Goal: Task Accomplishment & Management: Manage account settings

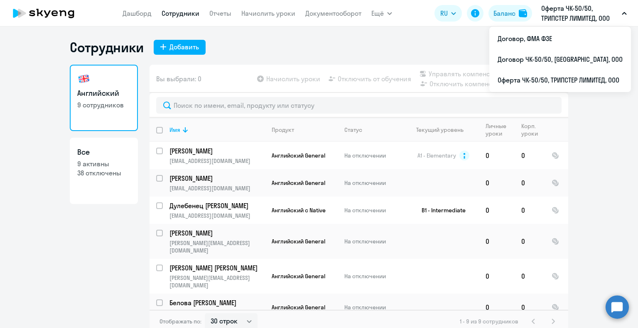
select select "30"
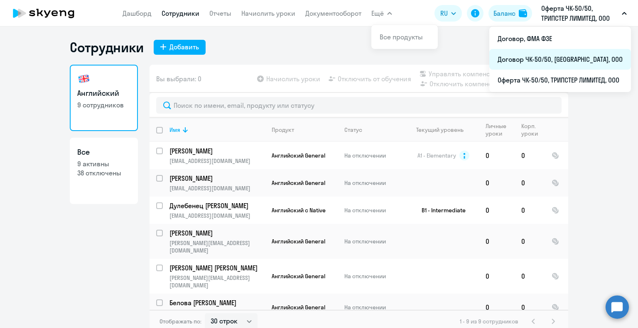
click at [526, 59] on li "Договор ЧК-50/50, [GEOGRAPHIC_DATA], ООО" at bounding box center [560, 59] width 142 height 21
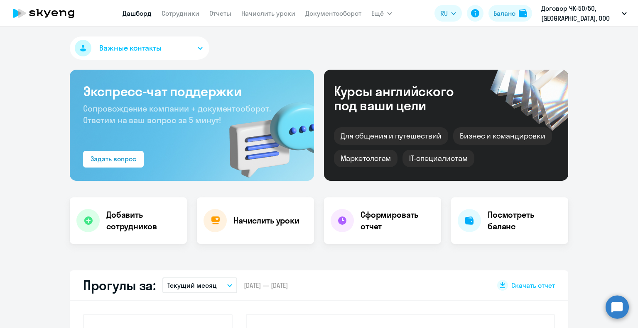
select select "30"
click at [179, 12] on link "Сотрудники" at bounding box center [180, 13] width 38 height 8
select select "30"
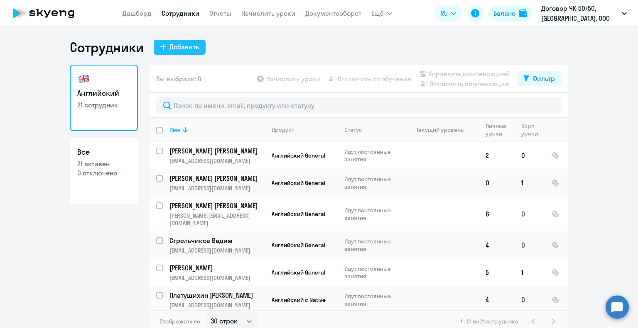
click at [183, 48] on div "Добавить" at bounding box center [183, 47] width 29 height 10
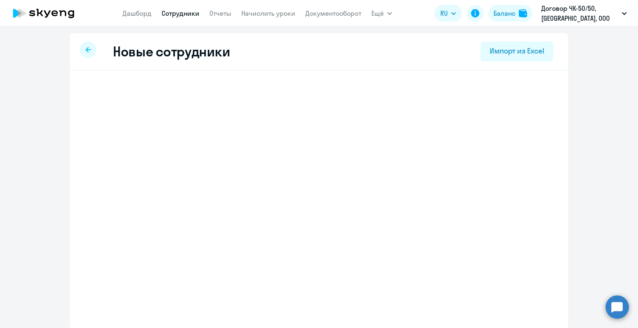
select select "english_adult_not_native_speaker"
select select "3"
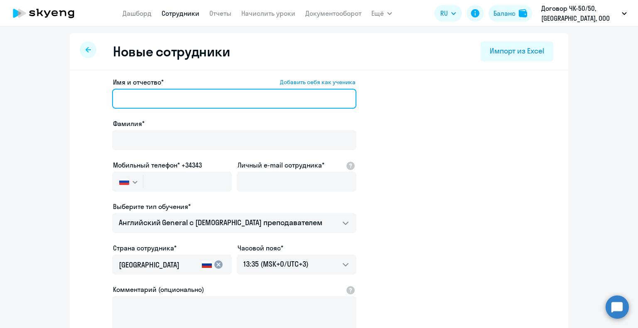
click at [151, 100] on input "Имя и отчество* Добавить себя как ученика" at bounding box center [234, 99] width 244 height 20
type input "[PERSON_NAME]"
drag, startPoint x: 167, startPoint y: 99, endPoint x: 103, endPoint y: 99, distance: 63.9
click at [103, 99] on app-new-student-form "Имя и отчество* Добавить себя как ученика Иван Чирков Фамилия* Мобильный телефо…" at bounding box center [318, 225] width 471 height 296
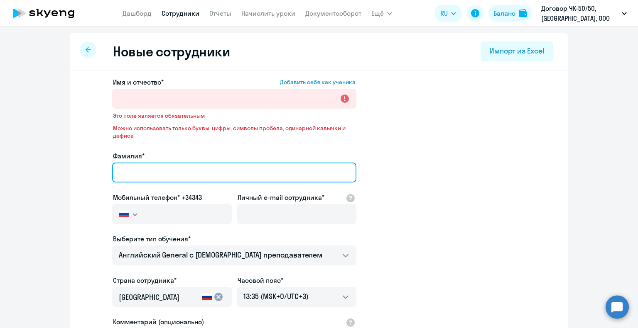
drag, startPoint x: 137, startPoint y: 138, endPoint x: 142, endPoint y: 134, distance: 6.3
click at [137, 151] on div "Фамилия*" at bounding box center [234, 168] width 244 height 35
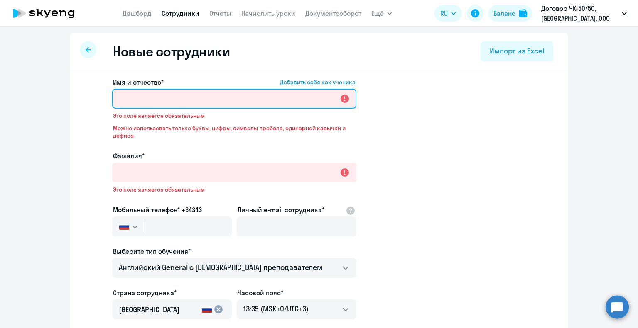
click at [144, 101] on input "Имя и отчество* Добавить себя как ученика" at bounding box center [234, 99] width 244 height 20
paste input "Иван Сергеевич"
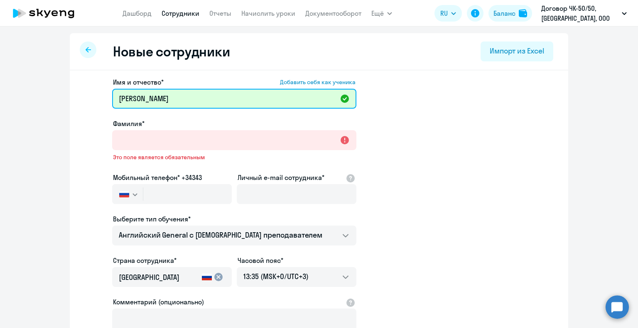
type input "Иван"
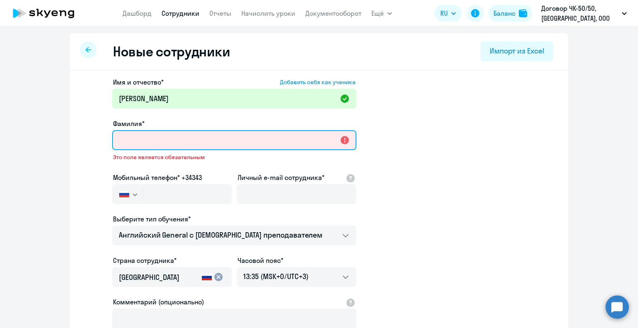
click at [145, 142] on input "Фамилия*" at bounding box center [234, 140] width 244 height 20
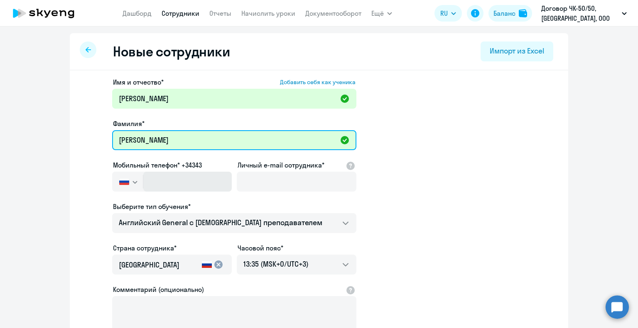
type input "Чирков"
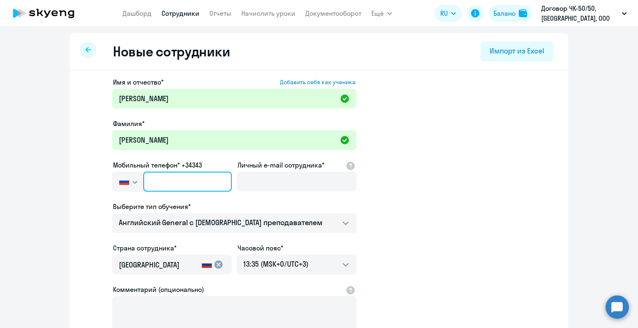
click at [162, 182] on input "text" at bounding box center [187, 182] width 88 height 20
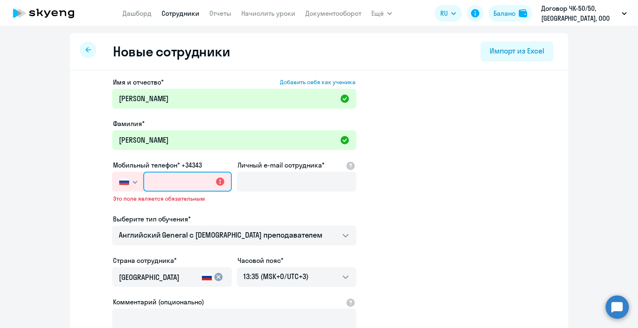
paste input "+7 923 732-05-35"
type input "+7 923 732-05-35"
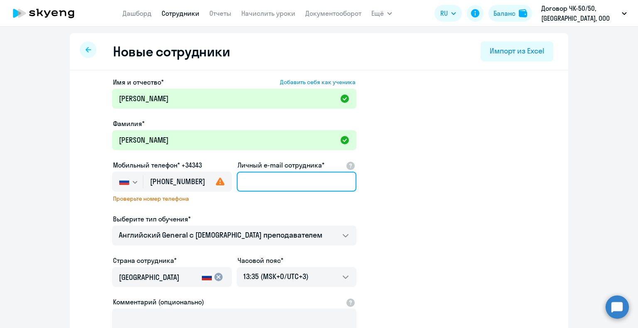
click at [292, 186] on input "Личный e-mail сотрудника*" at bounding box center [297, 182] width 120 height 20
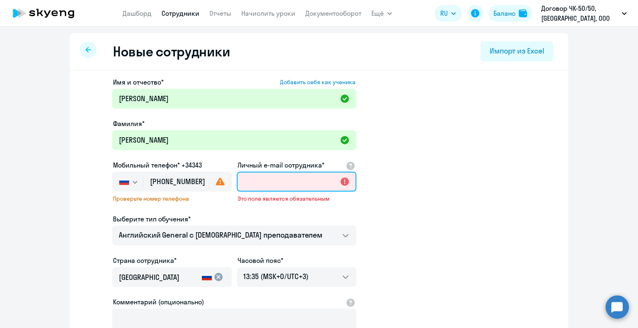
paste input "[EMAIL_ADDRESS][DOMAIN_NAME]"
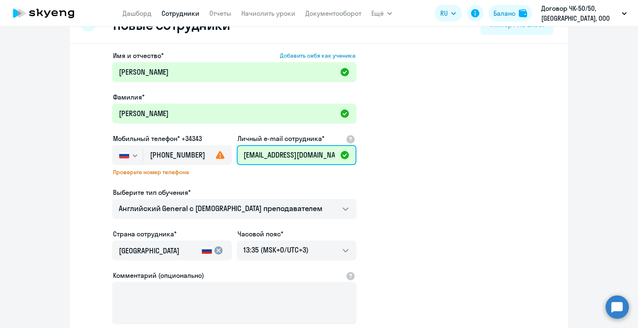
scroll to position [42, 0]
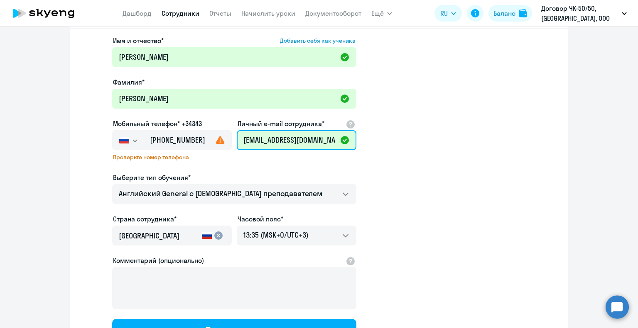
type input "[EMAIL_ADDRESS][DOMAIN_NAME]"
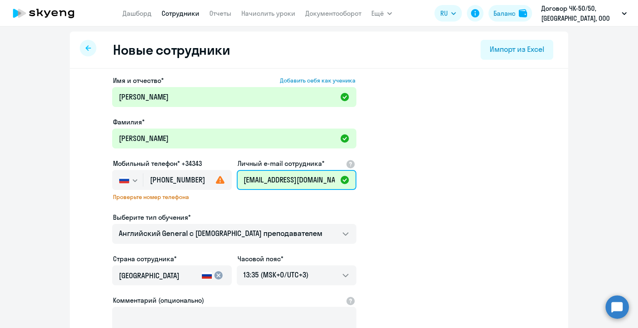
scroll to position [0, 0]
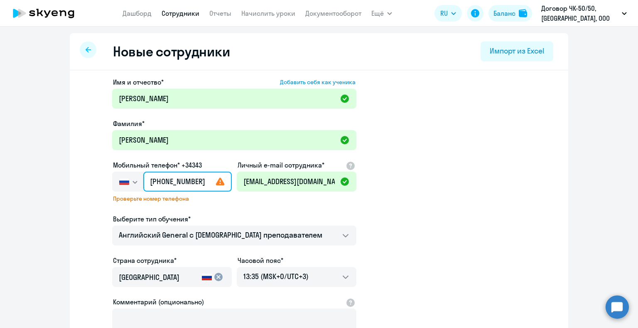
click at [154, 181] on input "+7 923 732-05-35" at bounding box center [187, 182] width 88 height 20
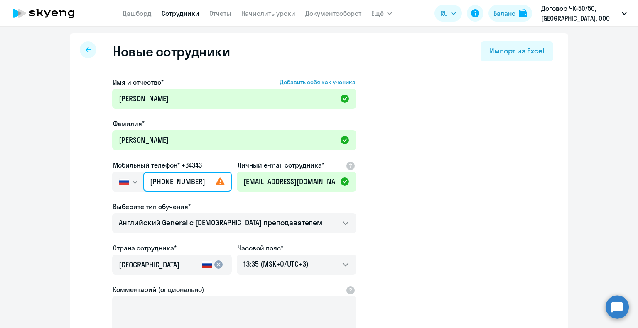
type input "+7 923 732-05-35"
drag, startPoint x: 200, startPoint y: 182, endPoint x: 146, endPoint y: 183, distance: 54.8
click at [146, 183] on input "+7 923 732-05-35" at bounding box center [187, 182] width 88 height 20
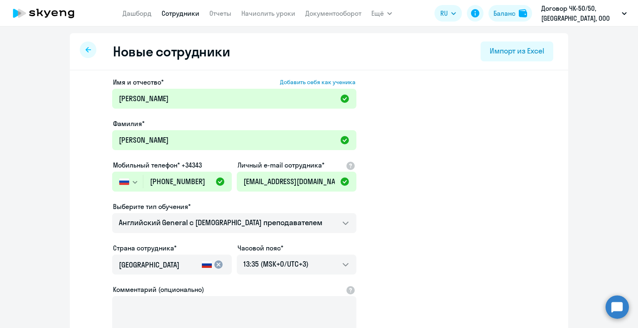
click at [446, 192] on app-new-student-form "Имя и отчество* Добавить себя как ученика Иван Фамилия* Чирков Мобильный телефо…" at bounding box center [318, 225] width 471 height 296
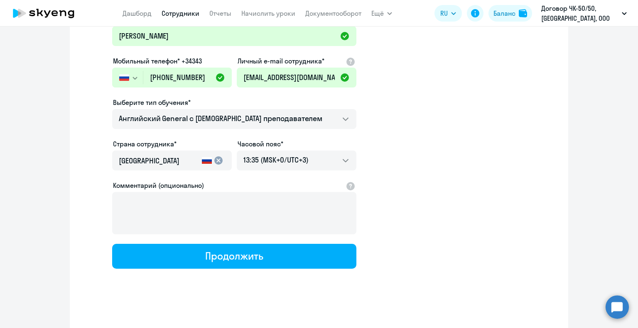
scroll to position [106, 0]
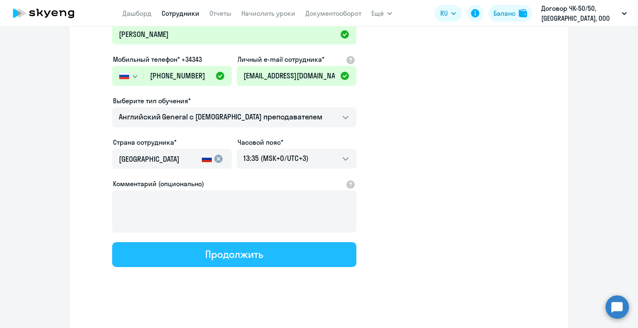
click at [249, 252] on div "Продолжить" at bounding box center [234, 254] width 58 height 13
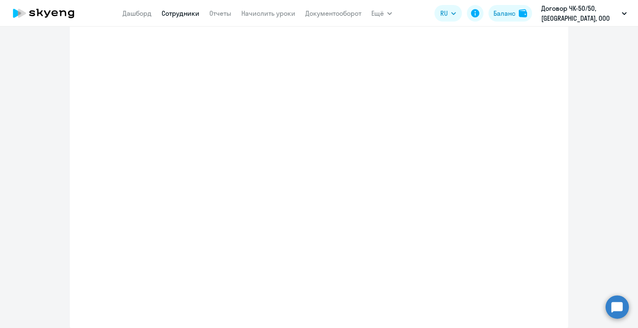
select select "english_adult_not_native_speaker"
select select "3"
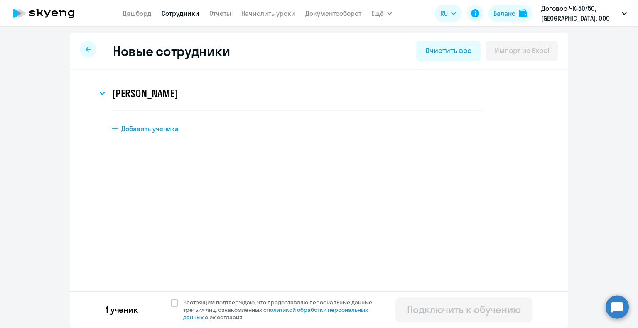
scroll to position [0, 0]
click at [100, 93] on icon at bounding box center [102, 93] width 6 height 3
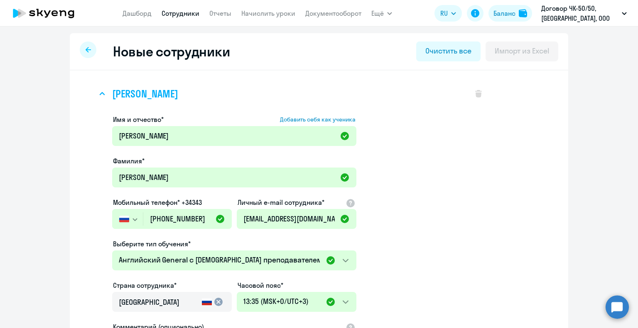
click at [100, 93] on icon at bounding box center [102, 94] width 5 height 2
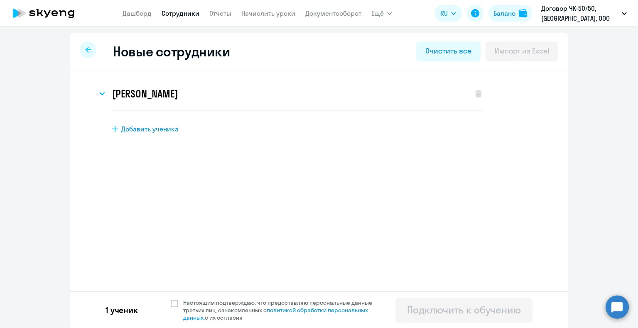
click at [85, 48] on icon at bounding box center [87, 49] width 5 height 5
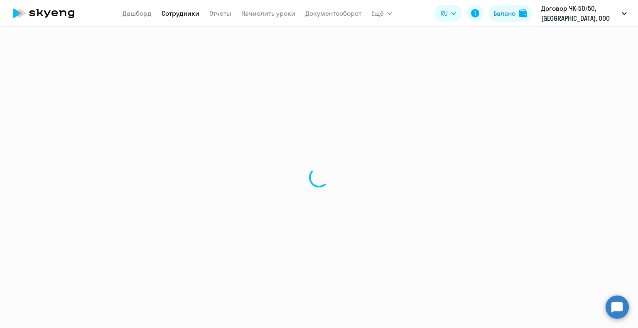
select select "30"
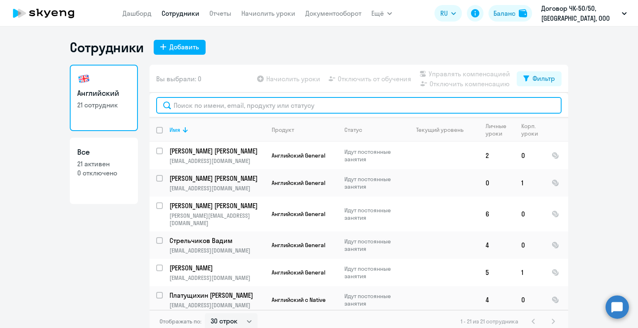
click at [199, 103] on input "text" at bounding box center [358, 105] width 405 height 17
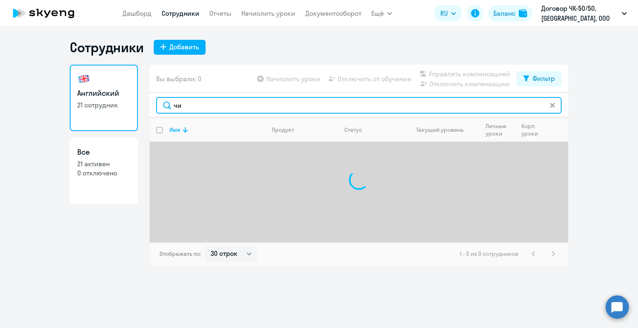
type input "ч"
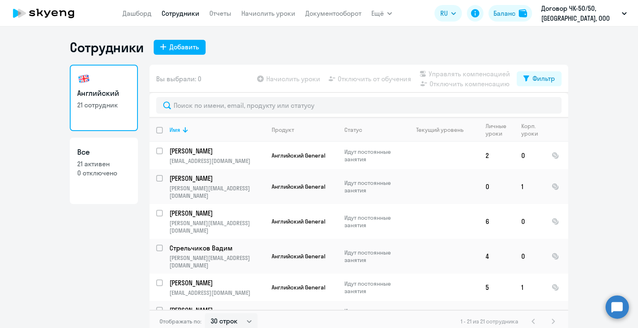
select select "30"
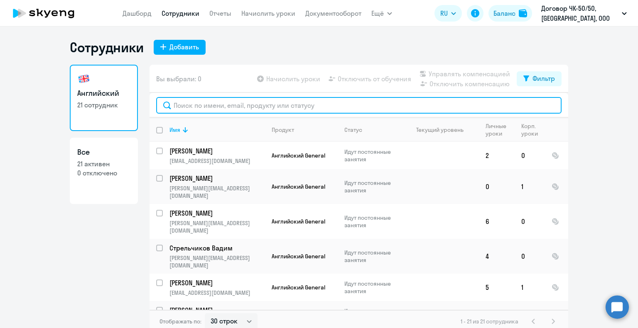
click at [203, 106] on input "text" at bounding box center [358, 105] width 405 height 17
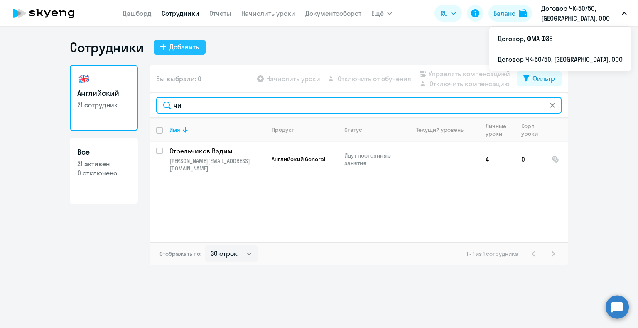
type input "чи"
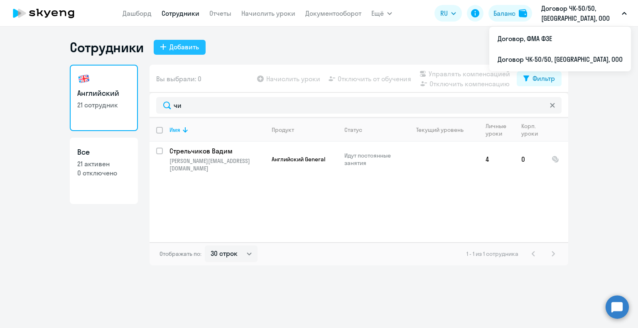
click at [182, 48] on div "Добавить" at bounding box center [183, 47] width 29 height 10
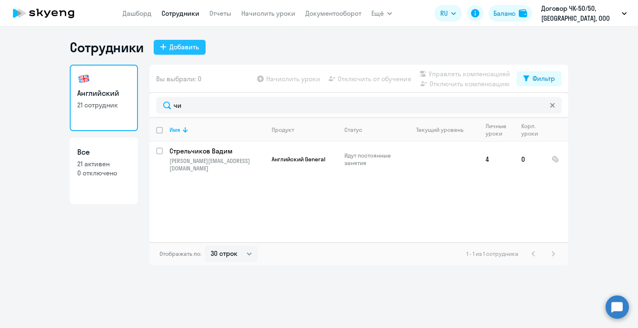
select select "english_adult_not_native_speaker"
select select "3"
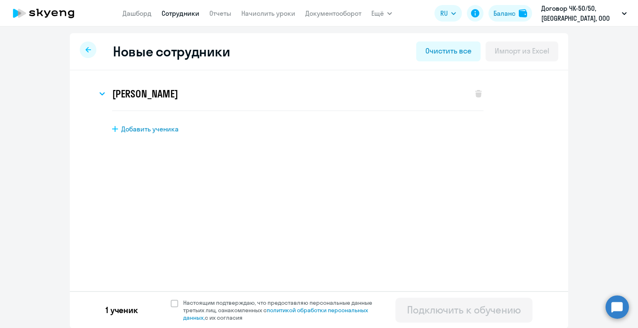
click at [141, 129] on span "Добавить ученика" at bounding box center [149, 129] width 57 height 9
select select "english_adult_not_native_speaker"
select select "3"
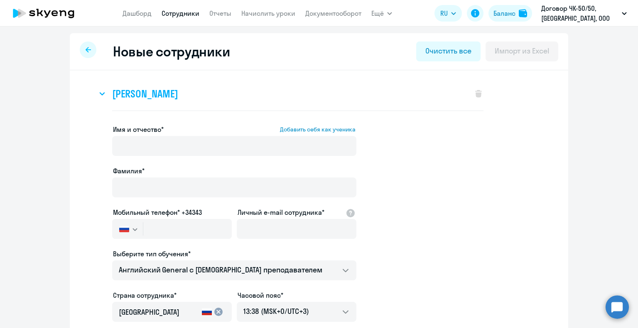
click at [100, 94] on icon at bounding box center [102, 94] width 5 height 2
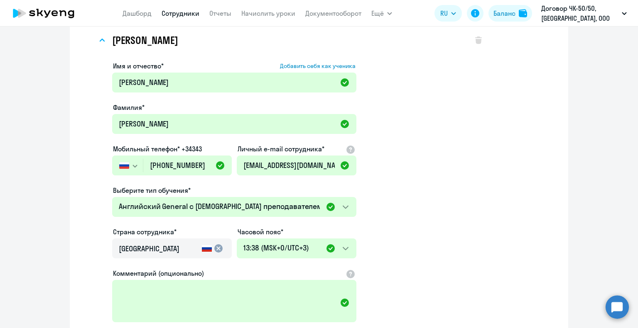
scroll to position [166, 0]
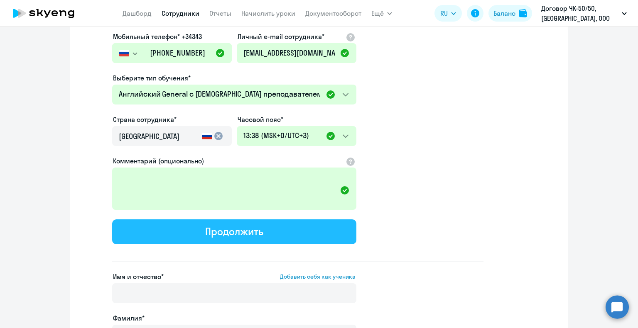
click at [230, 229] on div "Продолжить" at bounding box center [234, 231] width 58 height 13
select select "english_adult_not_native_speaker"
select select "3"
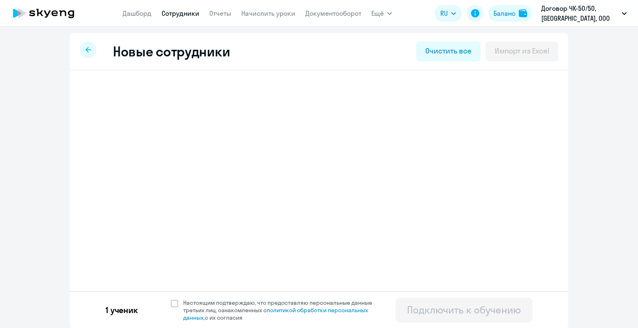
select select "english_adult_not_native_speaker"
select select "3"
click at [99, 95] on icon at bounding box center [102, 93] width 6 height 3
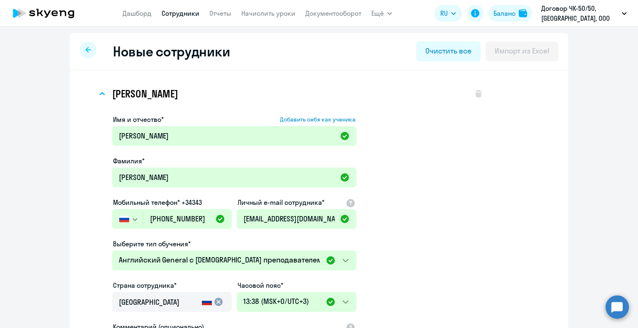
click at [85, 49] on icon at bounding box center [87, 50] width 5 height 6
select select "30"
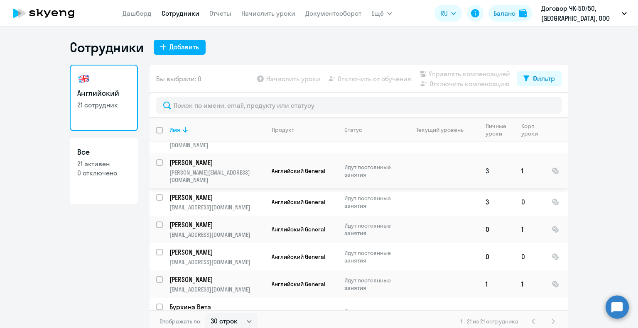
scroll to position [369, 0]
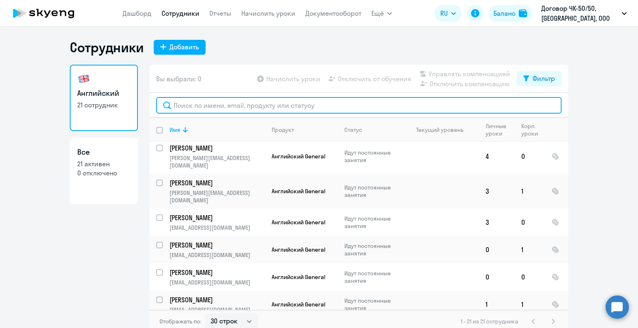
click at [189, 104] on input "text" at bounding box center [358, 105] width 405 height 17
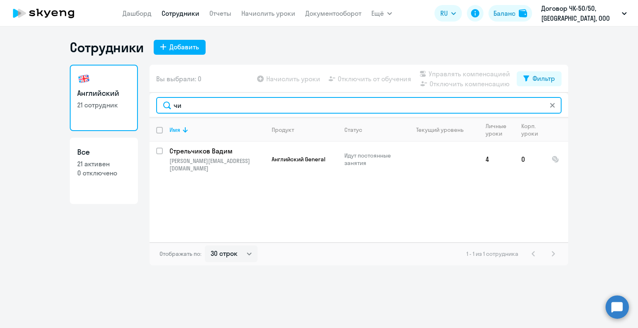
type input "чи"
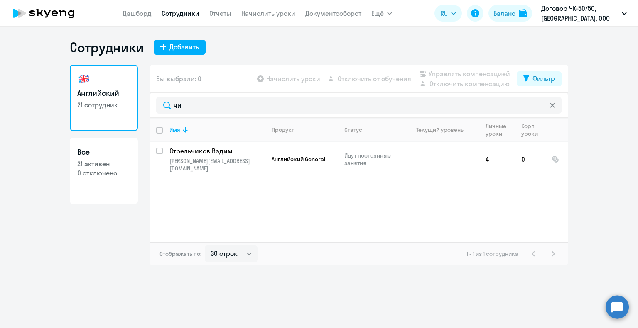
click at [99, 162] on p "21 активен" at bounding box center [103, 163] width 53 height 9
select select "30"
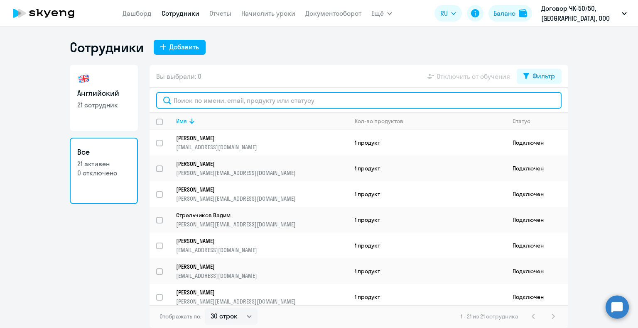
click at [197, 102] on input "text" at bounding box center [358, 100] width 405 height 17
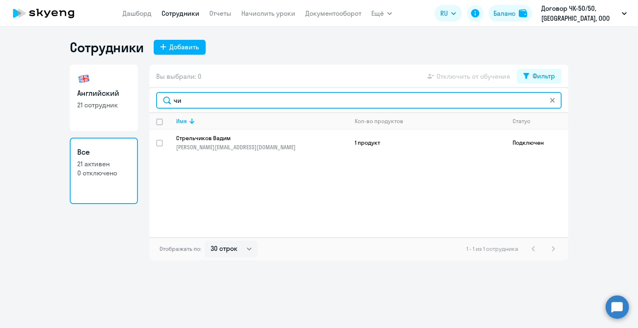
type input "ч"
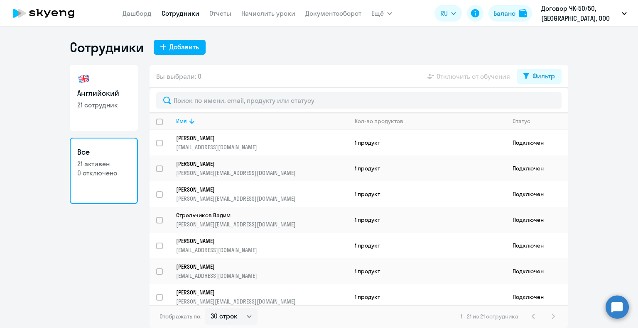
click at [82, 151] on h3 "Все" at bounding box center [103, 152] width 53 height 11
click at [179, 44] on div "Добавить" at bounding box center [183, 47] width 29 height 10
select select "english_adult_not_native_speaker"
select select "3"
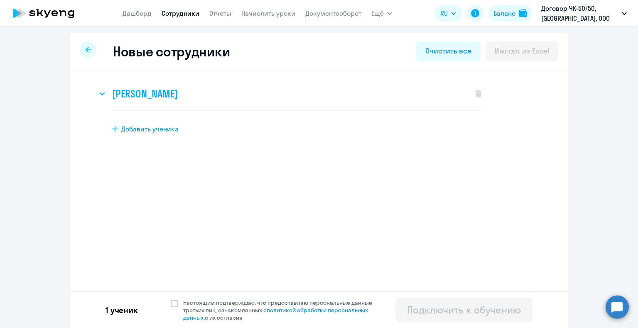
click at [150, 92] on h3 "Иван Чирков" at bounding box center [145, 93] width 66 height 13
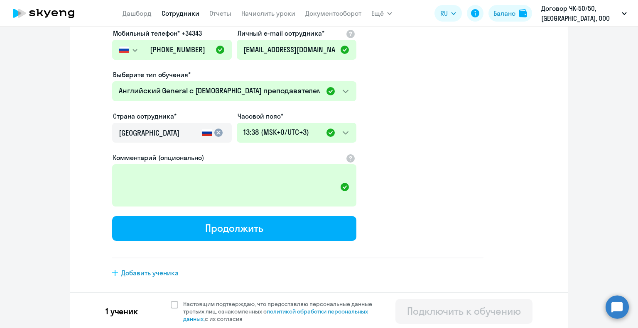
scroll to position [169, 0]
click at [143, 272] on span "Добавить ученика" at bounding box center [149, 273] width 57 height 9
select select "english_adult_not_native_speaker"
select select "3"
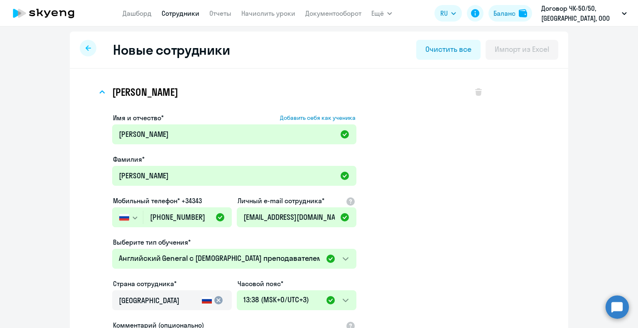
scroll to position [0, 0]
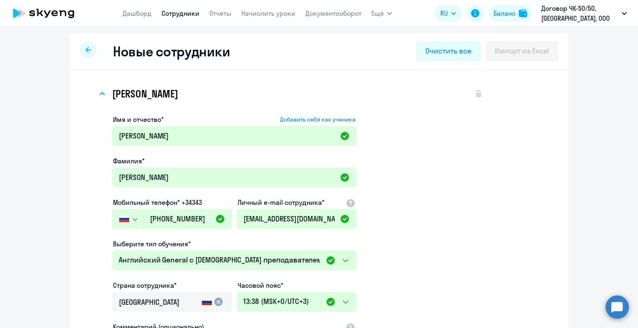
click at [81, 46] on div at bounding box center [88, 50] width 17 height 17
select select "30"
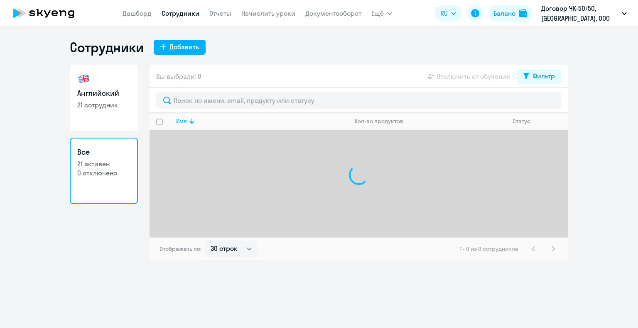
select select "30"
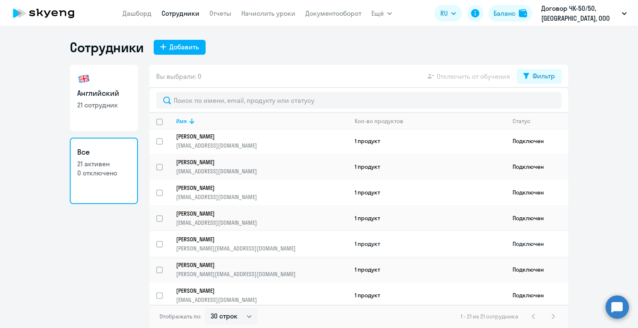
scroll to position [372, 0]
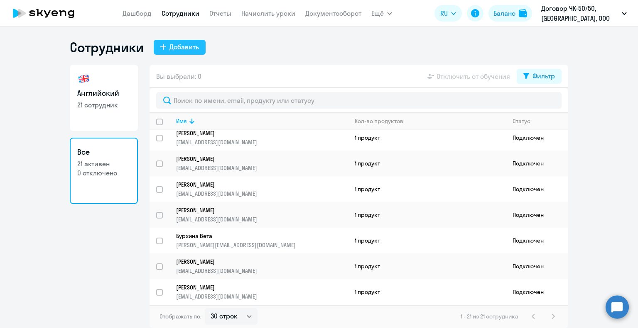
click at [183, 47] on div "Добавить" at bounding box center [183, 47] width 29 height 10
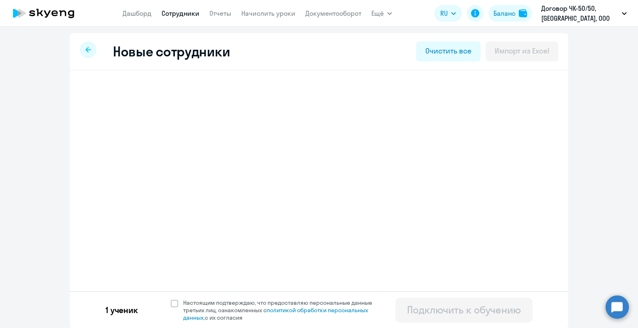
select select "english_adult_not_native_speaker"
select select "3"
click at [452, 308] on div "Подключить к обучению" at bounding box center [464, 309] width 114 height 13
click at [456, 312] on div "Подключить к обучению" at bounding box center [464, 309] width 114 height 13
click at [172, 303] on span at bounding box center [174, 303] width 7 height 7
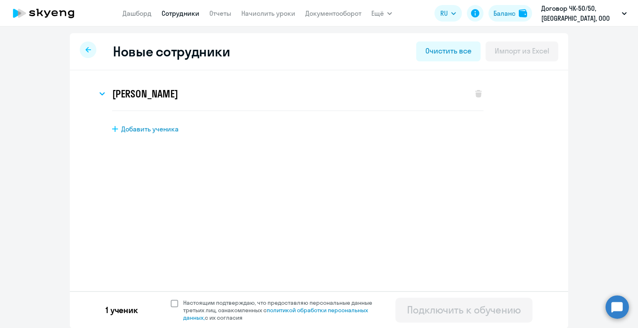
click at [171, 299] on input "Настоящим подтверждаю, что предоставляю персональные данные третьих лиц, ознако…" at bounding box center [170, 299] width 0 height 0
checkbox input "true"
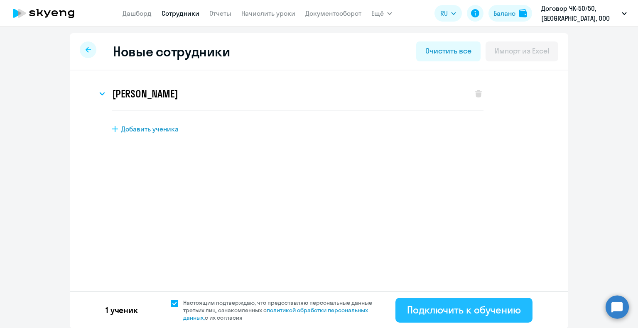
click at [465, 311] on div "Подключить к обучению" at bounding box center [464, 309] width 114 height 13
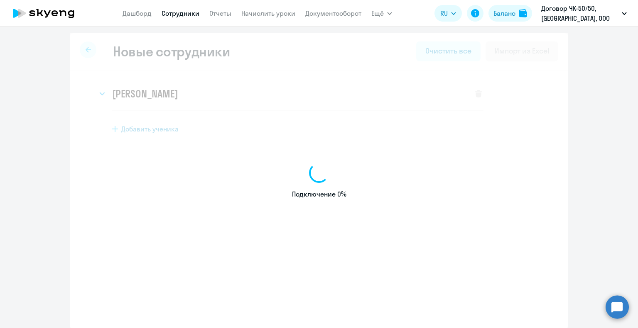
select select "english_adult_not_native_speaker"
select select "3"
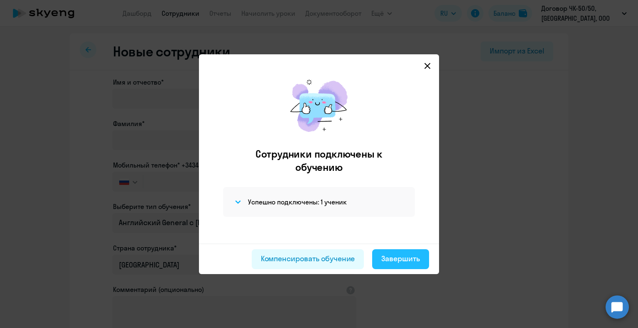
click at [405, 259] on div "Завершить" at bounding box center [400, 259] width 39 height 11
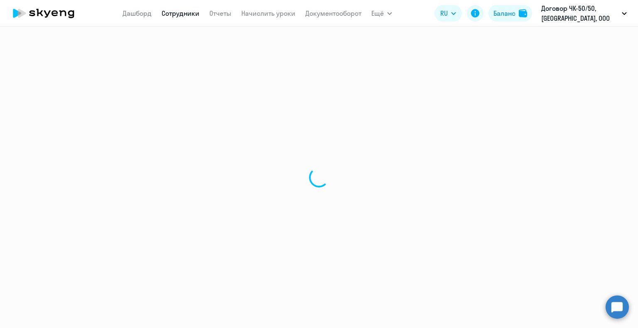
select select "30"
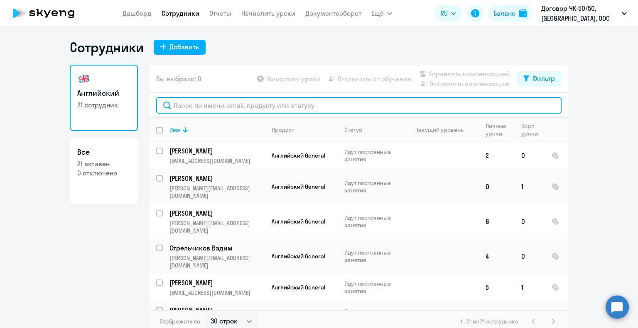
click at [191, 108] on input "text" at bounding box center [358, 105] width 405 height 17
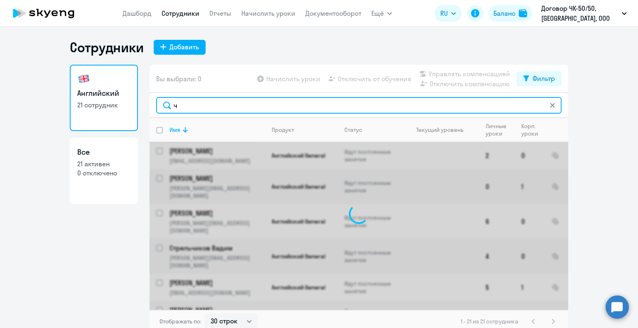
type input "чи"
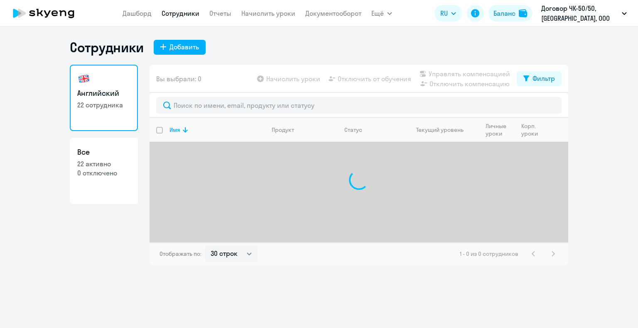
select select "30"
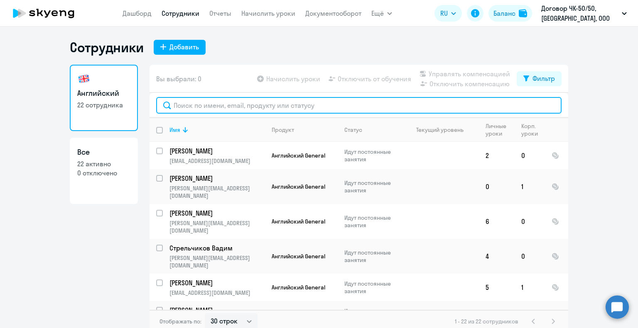
click at [194, 109] on input "text" at bounding box center [358, 105] width 405 height 17
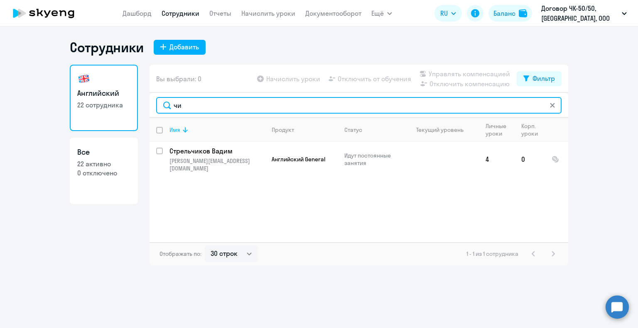
type input "чи"
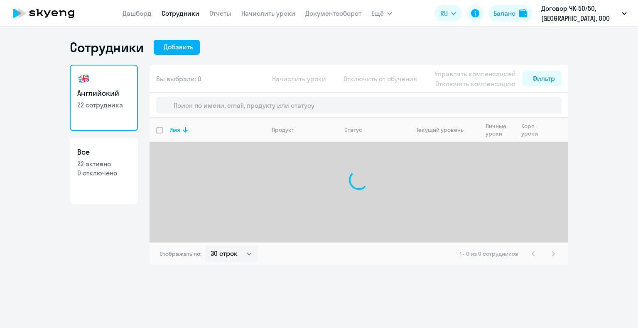
select select "30"
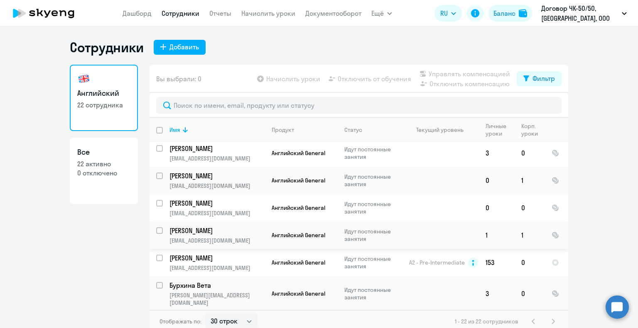
scroll to position [5, 0]
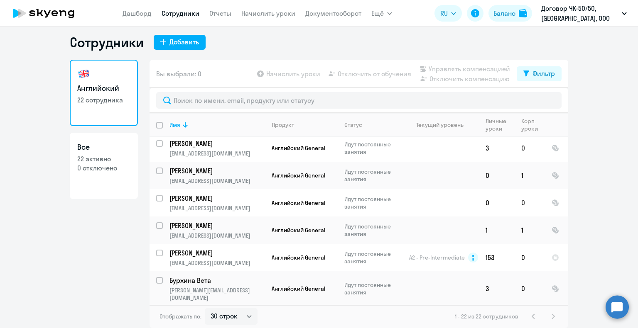
click at [546, 317] on div "1 - 22 из 22 сотрудников" at bounding box center [505, 317] width 103 height 10
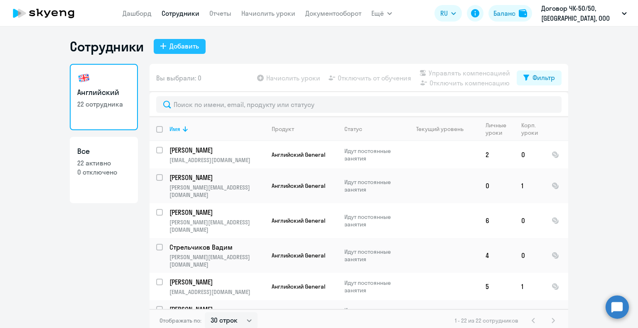
scroll to position [0, 0]
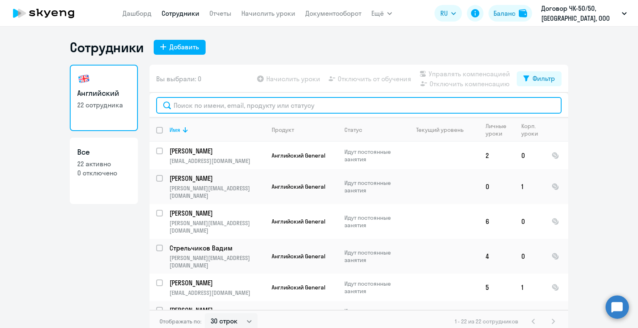
click at [182, 107] on input "text" at bounding box center [358, 105] width 405 height 17
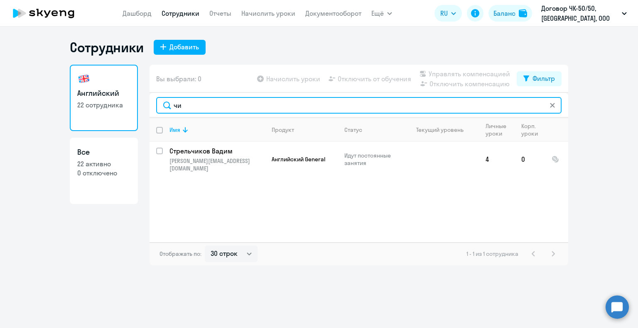
type input "чи"
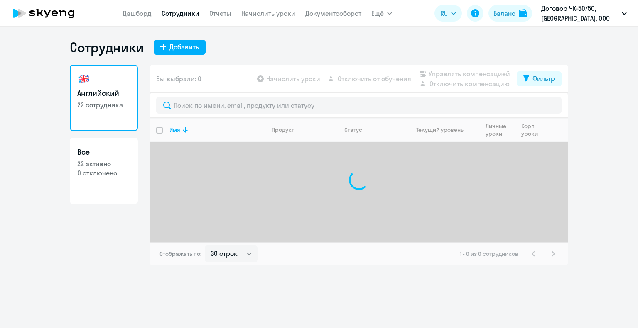
select select "30"
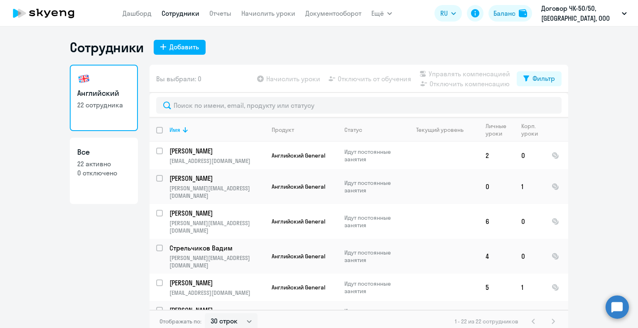
click at [100, 162] on p "22 активно" at bounding box center [103, 163] width 53 height 9
select select "30"
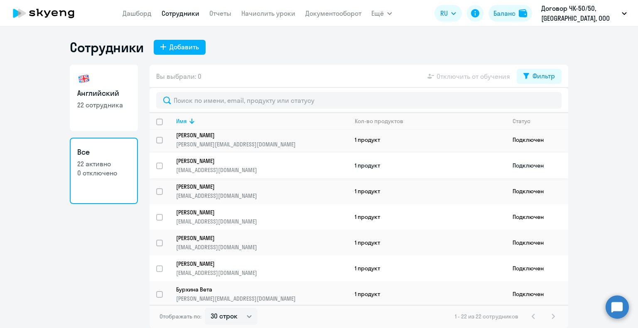
scroll to position [398, 0]
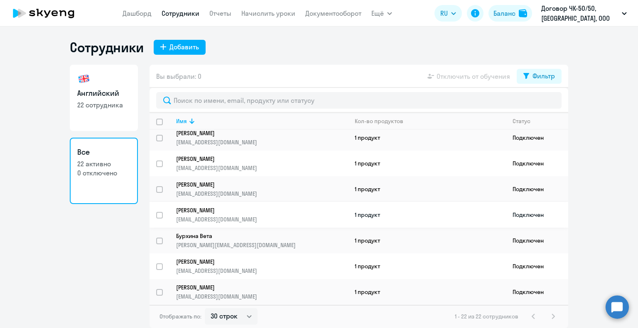
click at [185, 210] on p "[PERSON_NAME]" at bounding box center [256, 210] width 160 height 7
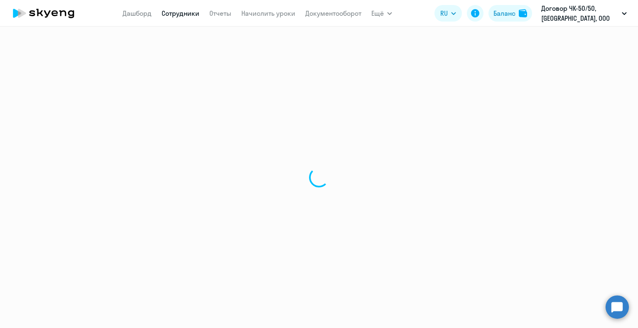
select select "english"
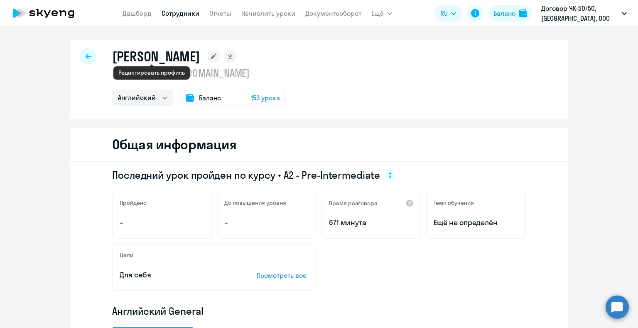
click at [210, 59] on icon at bounding box center [213, 57] width 6 height 6
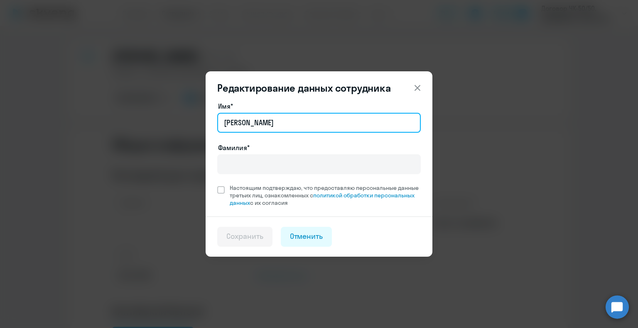
drag, startPoint x: 237, startPoint y: 120, endPoint x: 206, endPoint y: 124, distance: 31.4
click at [206, 124] on div "Имя* [PERSON_NAME]* Настоящим подтверждаю, что предоставляю персональные данные…" at bounding box center [318, 158] width 227 height 115
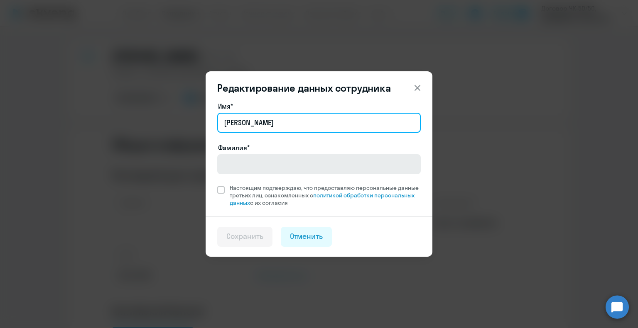
type input "[PERSON_NAME]"
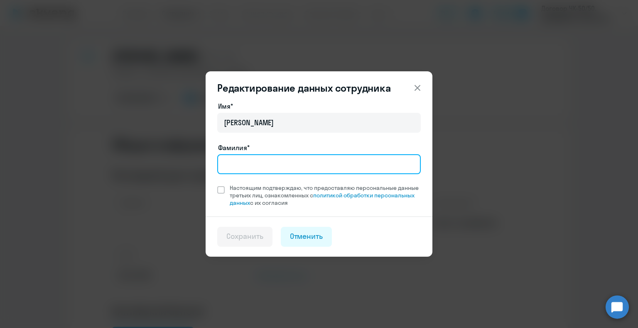
drag, startPoint x: 248, startPoint y: 163, endPoint x: 244, endPoint y: 157, distance: 7.1
click at [248, 163] on input "Фамилия*" at bounding box center [318, 164] width 203 height 20
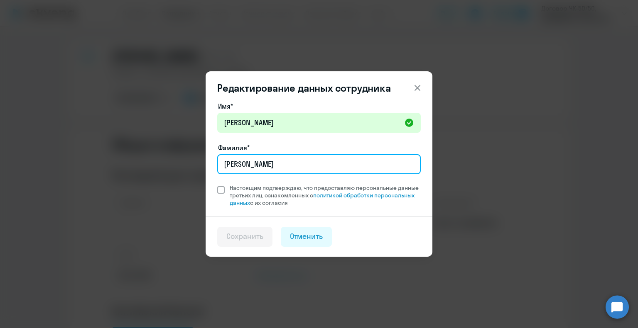
type input "[PERSON_NAME]"
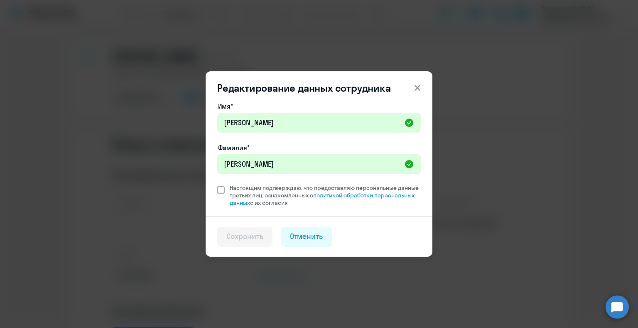
click at [221, 192] on span at bounding box center [220, 189] width 7 height 7
click at [217, 184] on input "Настоящим подтверждаю, что предоставляю персональные данные третьих лиц, ознако…" at bounding box center [217, 184] width 0 height 0
checkbox input "true"
click at [247, 237] on div "Сохранить" at bounding box center [244, 236] width 37 height 11
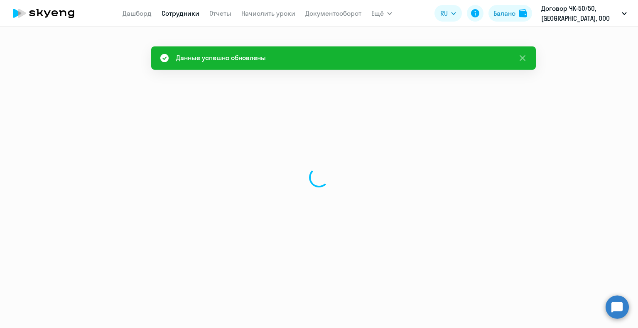
select select "english"
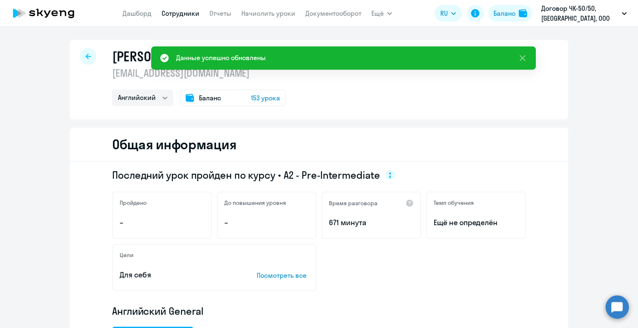
click at [85, 54] on icon at bounding box center [87, 57] width 5 height 6
select select "30"
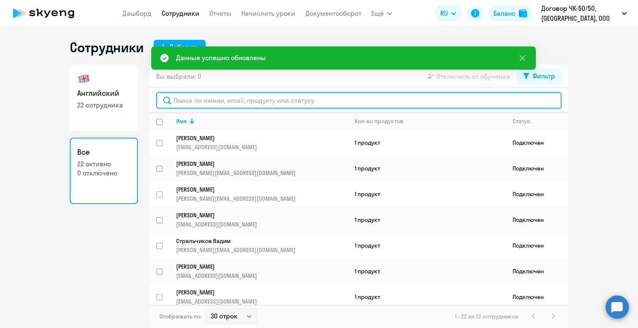
click at [192, 100] on input "text" at bounding box center [358, 100] width 405 height 17
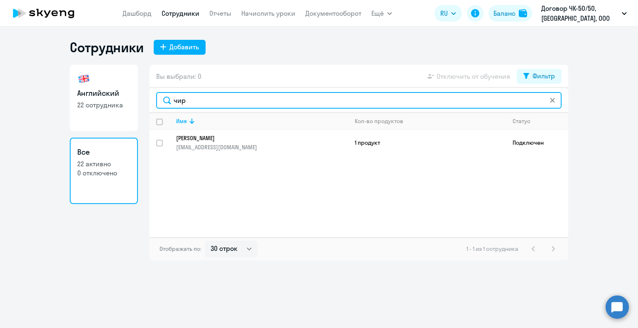
type input "чир"
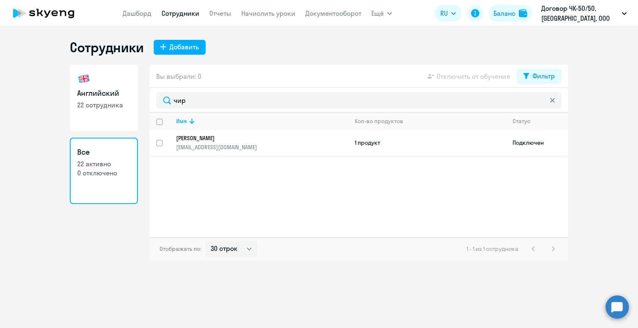
click at [217, 141] on p "[PERSON_NAME]" at bounding box center [256, 137] width 160 height 7
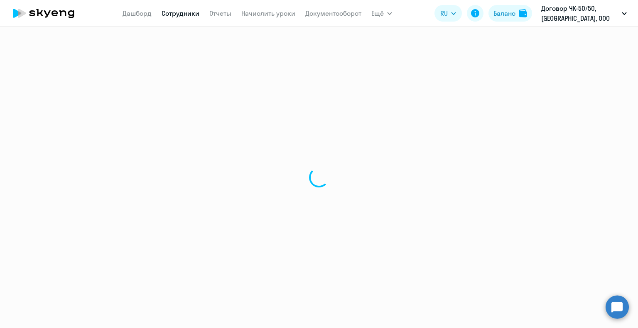
select select "english"
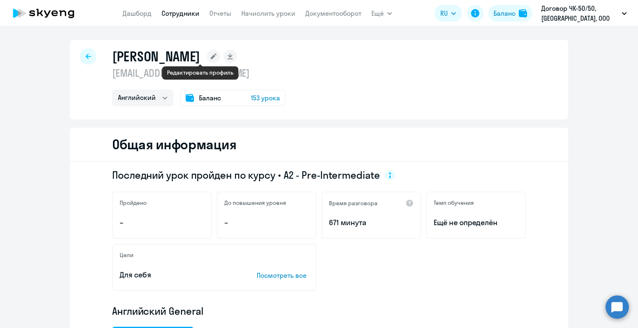
click at [207, 58] on rect at bounding box center [213, 56] width 13 height 13
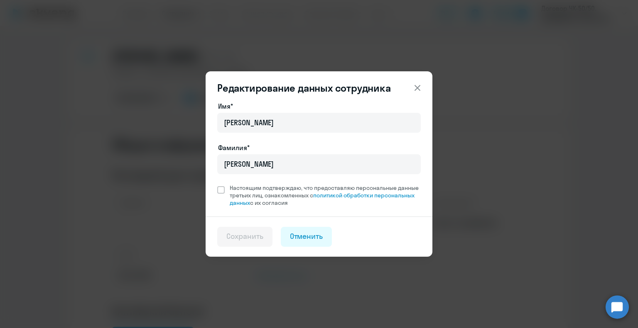
click at [418, 86] on icon at bounding box center [417, 88] width 6 height 6
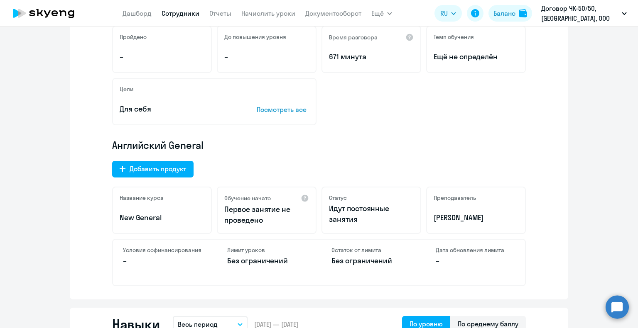
scroll to position [208, 0]
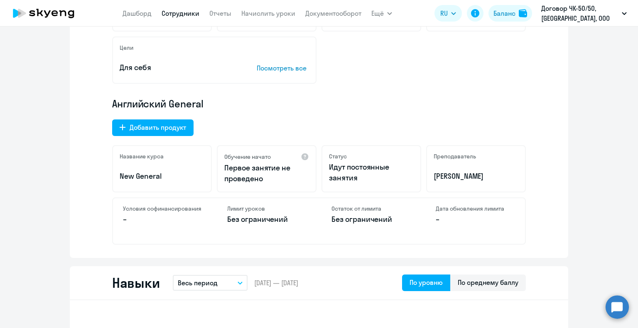
click at [123, 217] on p "–" at bounding box center [162, 219] width 79 height 11
click at [274, 219] on p "Без ограничений" at bounding box center [266, 219] width 79 height 11
click at [374, 217] on p "Без ограничений" at bounding box center [370, 219] width 79 height 11
click at [239, 227] on div "Лимит уроков Без ограничений" at bounding box center [266, 221] width 99 height 46
click at [153, 209] on h4 "Условия софинансирования" at bounding box center [162, 208] width 79 height 7
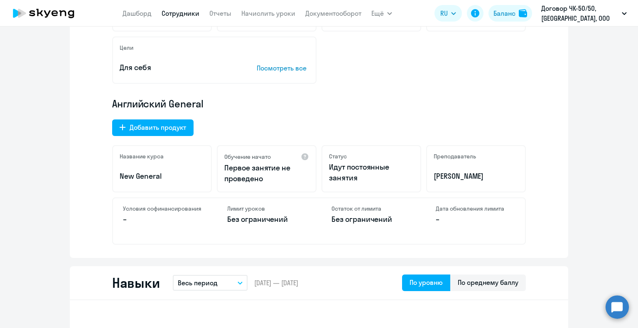
click at [262, 218] on p "Без ограничений" at bounding box center [266, 219] width 79 height 11
click at [123, 219] on p "–" at bounding box center [162, 219] width 79 height 11
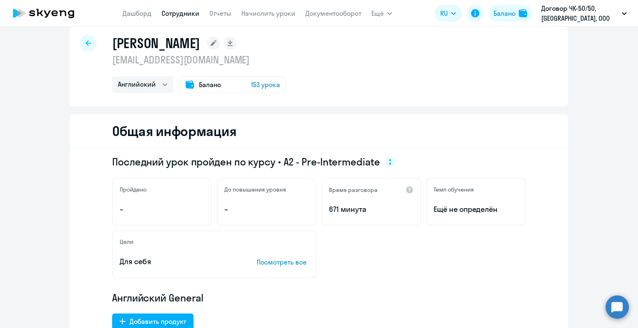
scroll to position [0, 0]
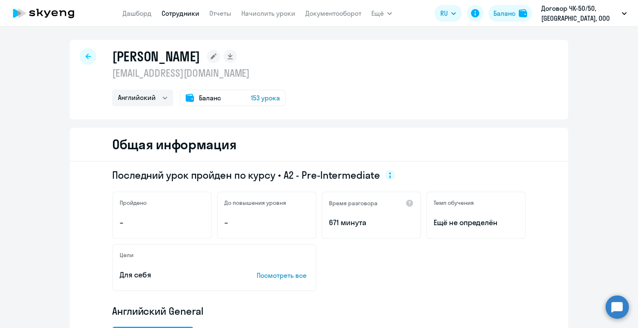
click at [86, 57] on icon at bounding box center [87, 57] width 5 height 6
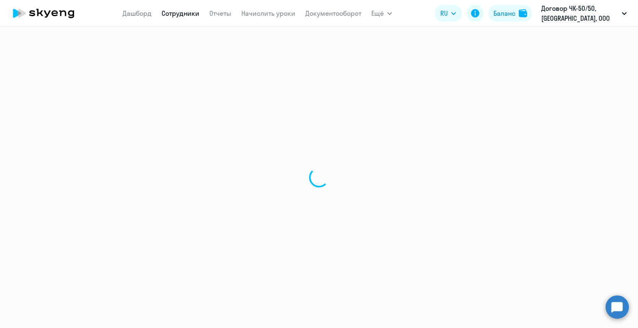
select select "30"
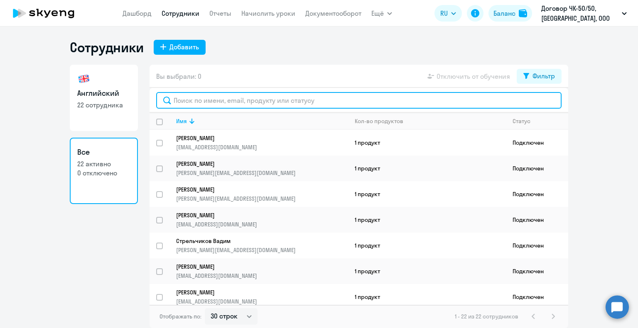
click at [186, 101] on input "text" at bounding box center [358, 100] width 405 height 17
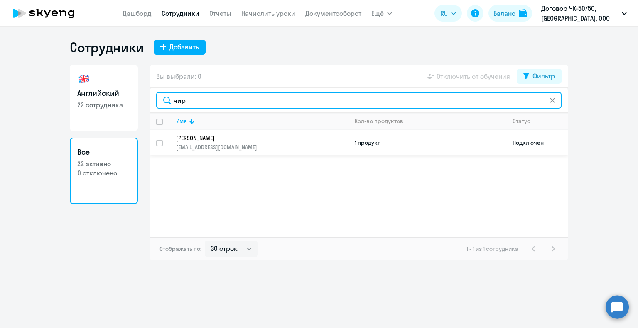
type input "чир"
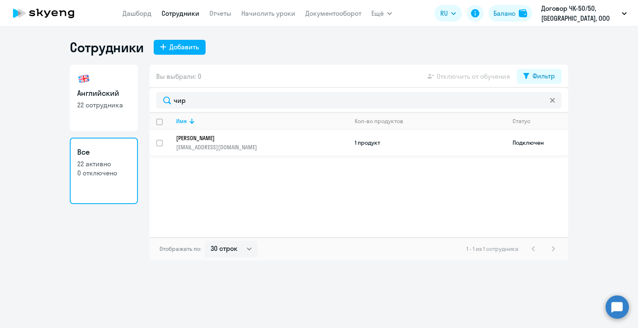
click at [156, 144] on input "select row 12032067" at bounding box center [164, 148] width 17 height 17
checkbox input "true"
click at [199, 139] on p "[PERSON_NAME]" at bounding box center [256, 137] width 160 height 7
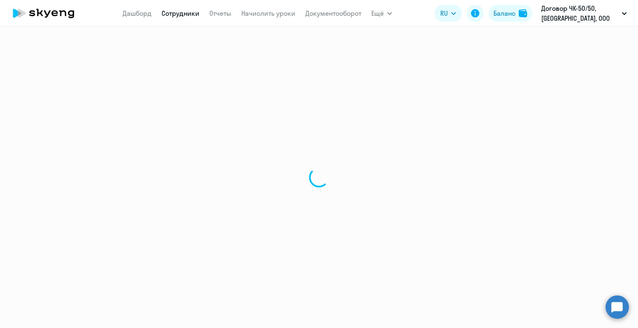
select select "english"
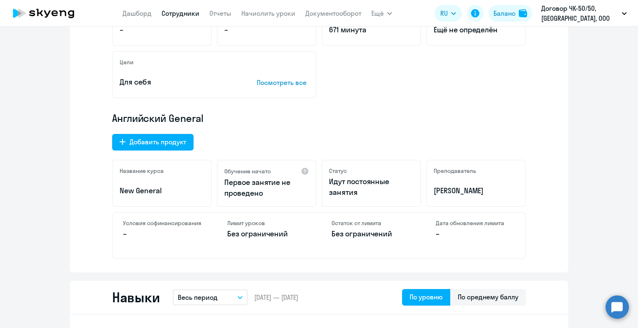
scroll to position [208, 0]
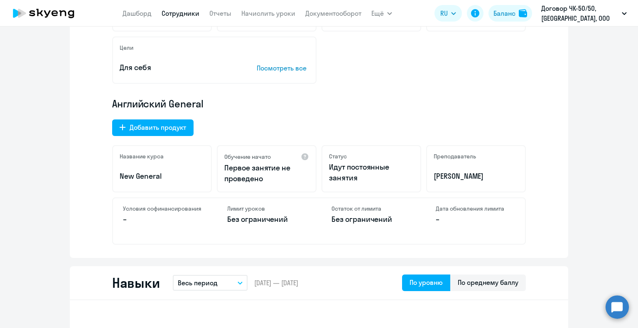
click at [258, 215] on p "Без ограничений" at bounding box center [266, 219] width 79 height 11
click at [375, 210] on h4 "Остаток от лимита" at bounding box center [370, 208] width 79 height 7
click at [477, 210] on h4 "Дата обновления лимита" at bounding box center [474, 208] width 79 height 7
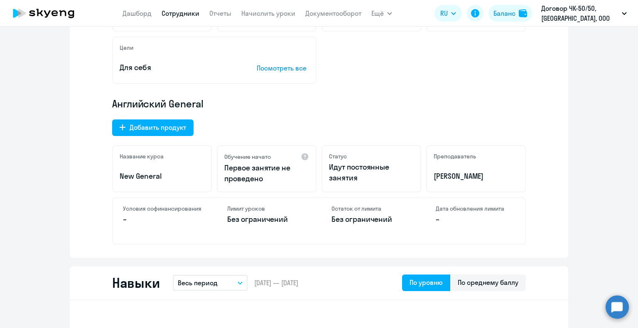
click at [190, 225] on div "Условия софинансирования –" at bounding box center [162, 221] width 99 height 46
click at [254, 222] on p "Без ограничений" at bounding box center [266, 219] width 79 height 11
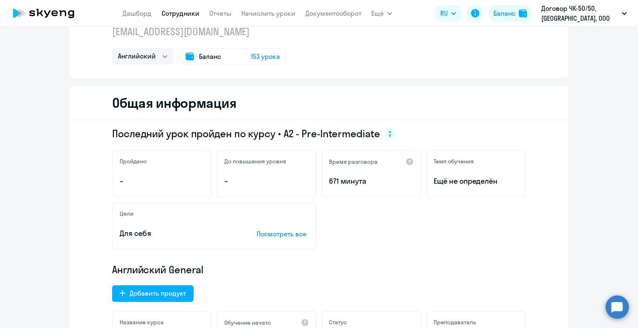
scroll to position [0, 0]
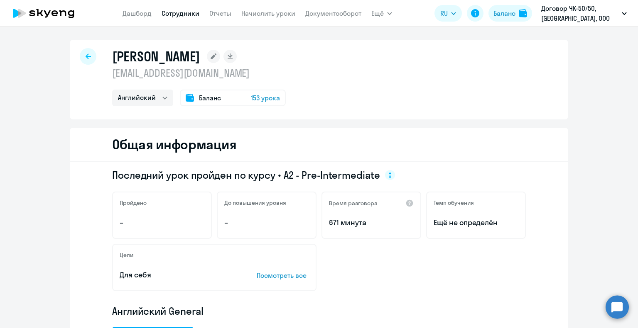
click at [83, 52] on div at bounding box center [88, 56] width 17 height 17
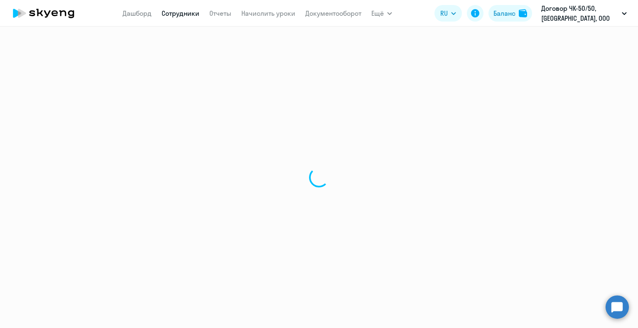
select select "30"
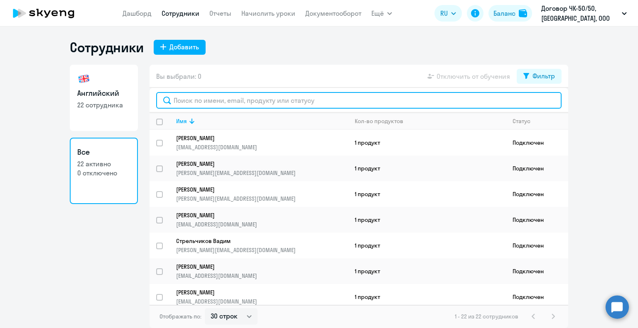
drag, startPoint x: 189, startPoint y: 98, endPoint x: 200, endPoint y: 103, distance: 11.9
click at [189, 99] on input "text" at bounding box center [358, 100] width 405 height 17
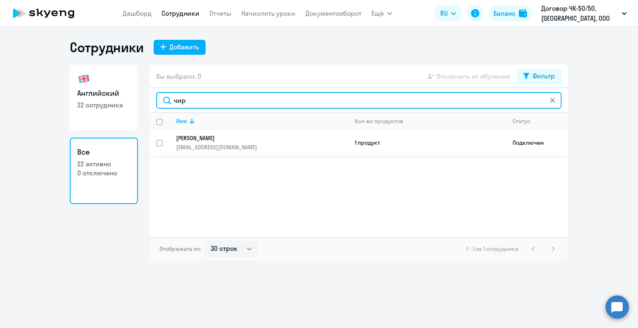
type input "чир"
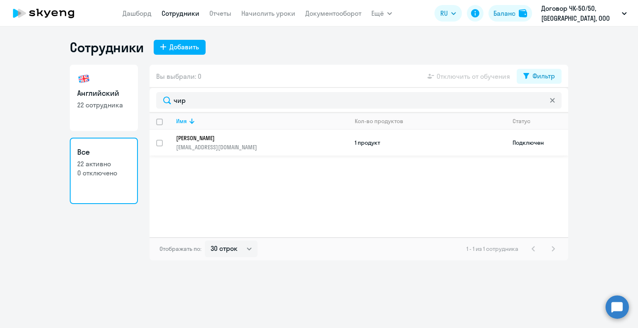
click at [161, 141] on input "select row 12032067" at bounding box center [164, 148] width 17 height 17
checkbox input "true"
click at [83, 149] on h3 "Все" at bounding box center [103, 152] width 53 height 11
click at [553, 104] on div at bounding box center [552, 100] width 7 height 17
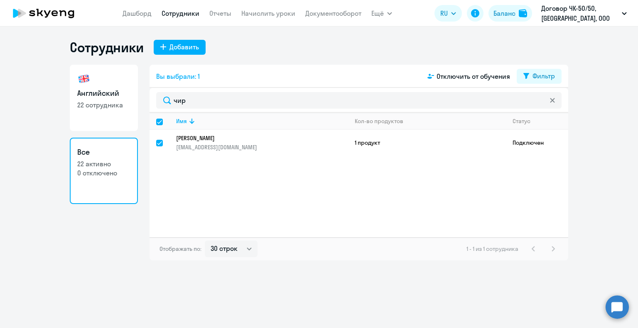
click at [550, 100] on icon at bounding box center [552, 100] width 5 height 5
checkbox input "false"
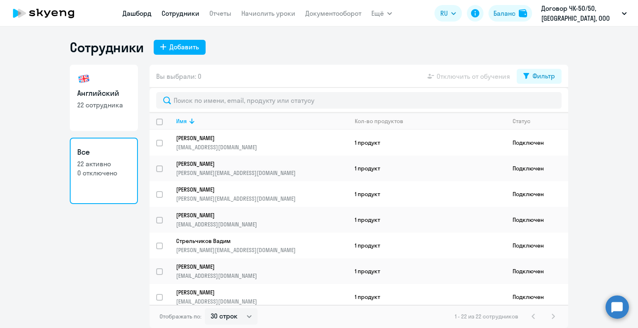
click at [141, 12] on link "Дашборд" at bounding box center [136, 13] width 29 height 8
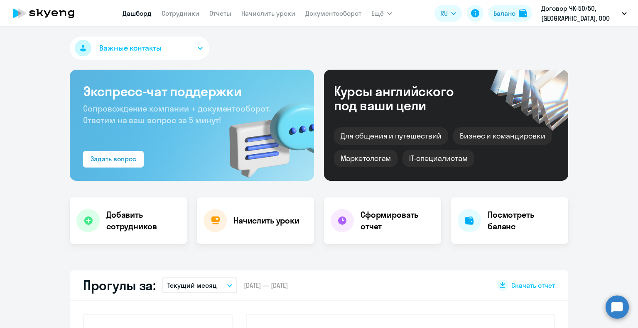
select select "30"
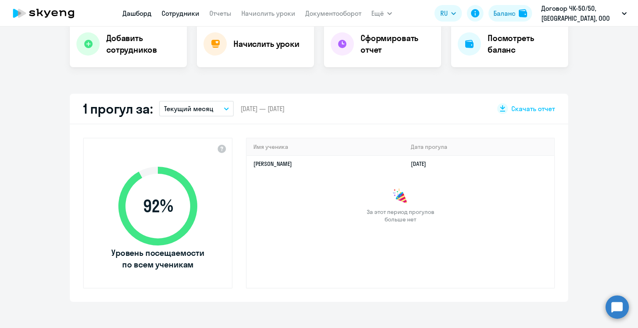
scroll to position [166, 0]
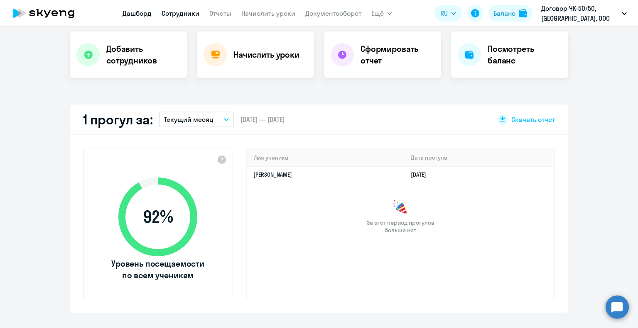
click at [188, 13] on link "Сотрудники" at bounding box center [180, 13] width 38 height 8
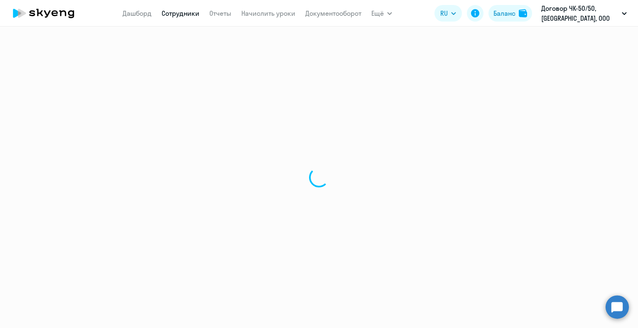
select select "30"
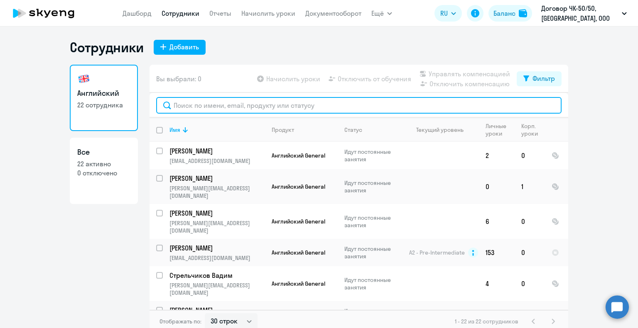
click at [195, 105] on input "text" at bounding box center [358, 105] width 405 height 17
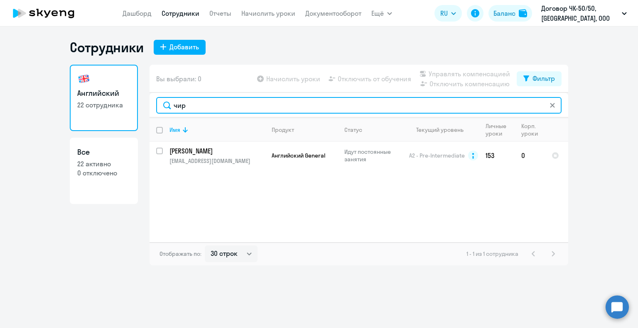
type input "чир"
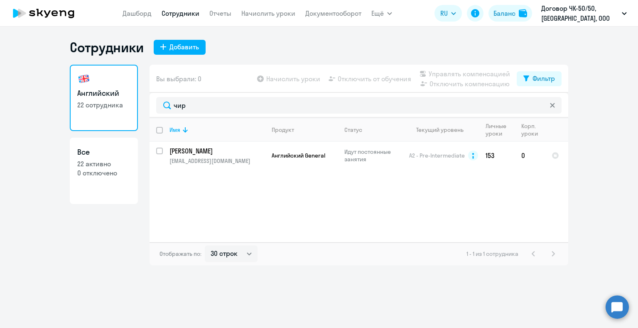
click at [467, 73] on app-table-action-button "Управлять компенсацией" at bounding box center [464, 74] width 92 height 10
click at [158, 150] on input "select row 12032067" at bounding box center [164, 156] width 17 height 17
checkbox input "true"
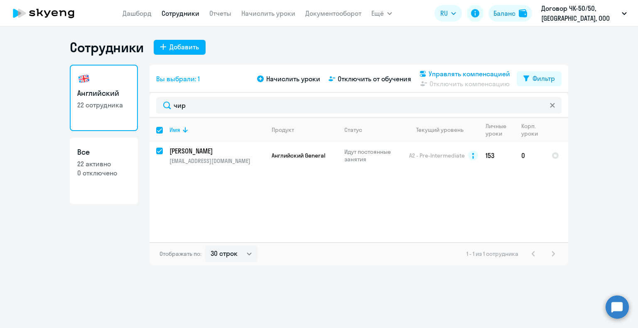
click at [454, 74] on span "Управлять компенсацией" at bounding box center [468, 74] width 81 height 10
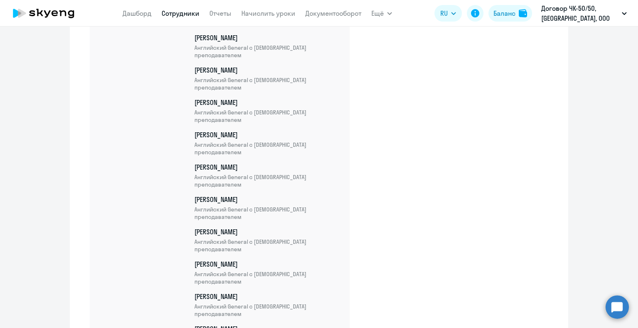
scroll to position [701, 0]
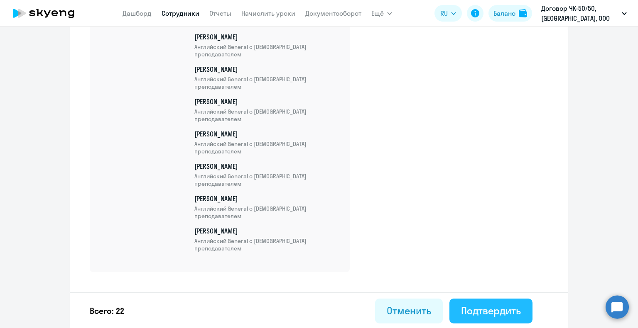
click at [493, 309] on div "Подтвердить" at bounding box center [491, 310] width 60 height 13
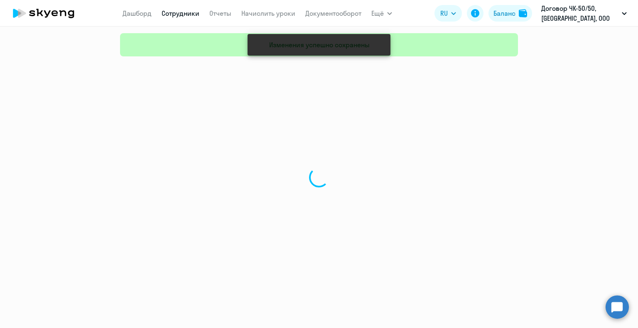
select select "30"
